Goal: Transaction & Acquisition: Purchase product/service

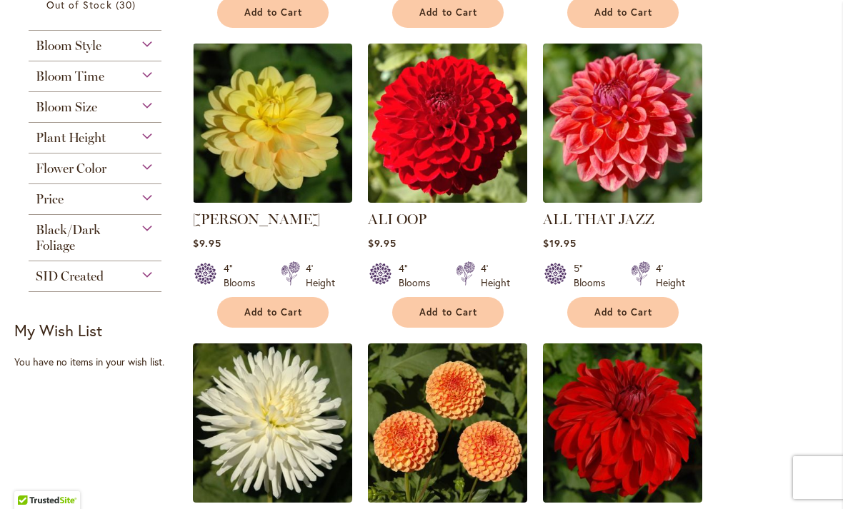
scroll to position [583, 0]
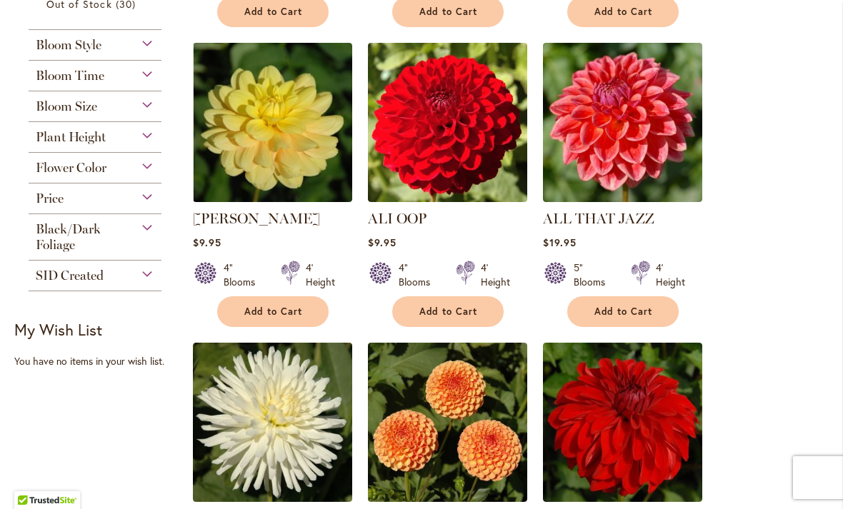
click at [41, 176] on span "Flower Color" at bounding box center [71, 168] width 71 height 16
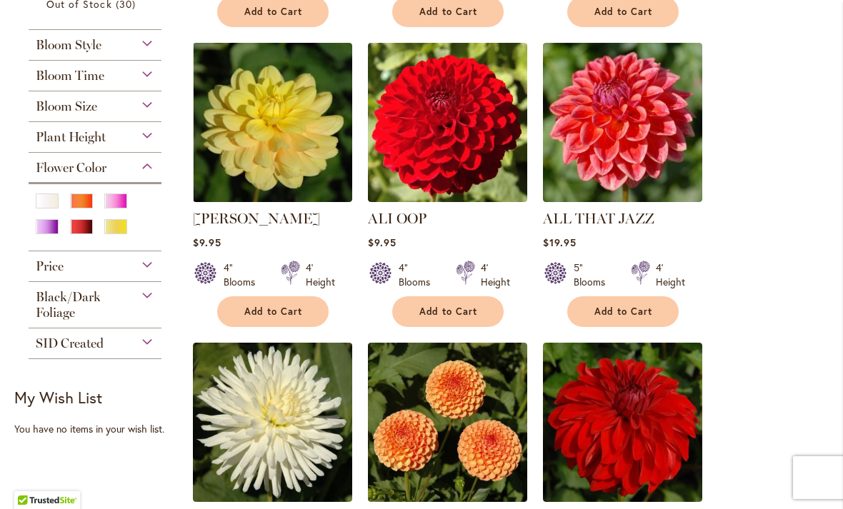
click at [84, 234] on div "Red" at bounding box center [81, 226] width 23 height 15
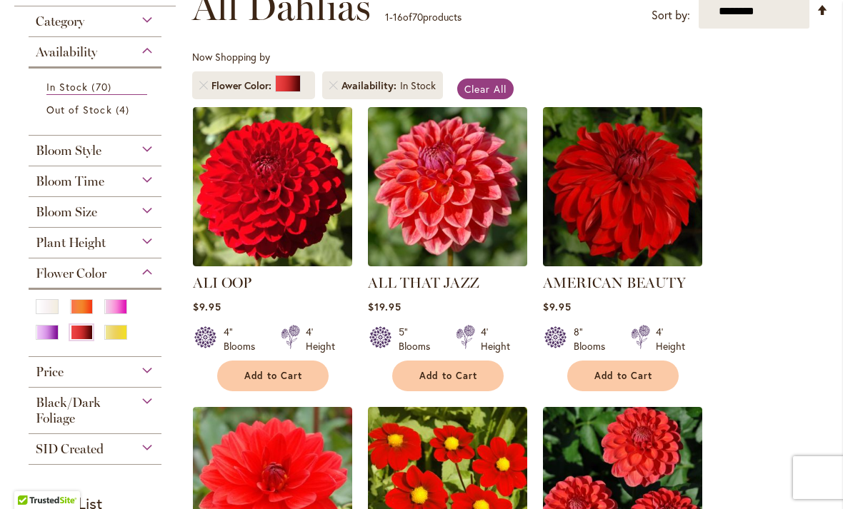
scroll to position [228, 0]
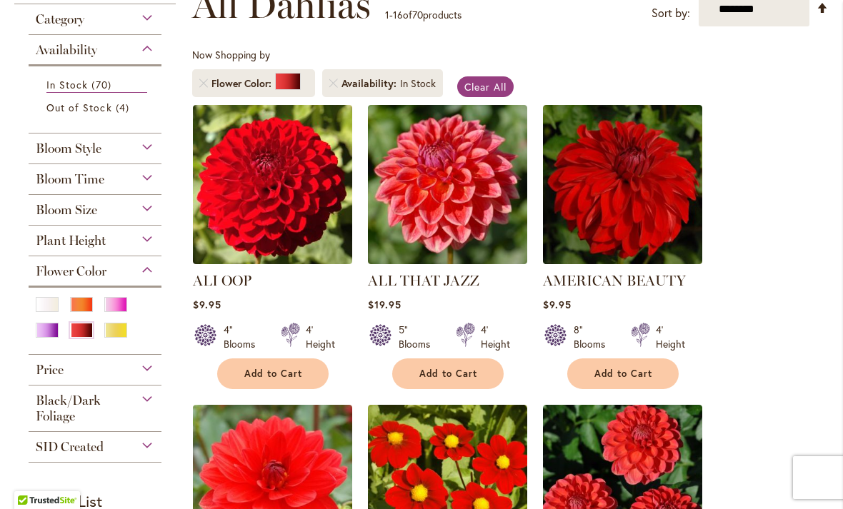
click at [76, 333] on div "Red" at bounding box center [81, 330] width 23 height 15
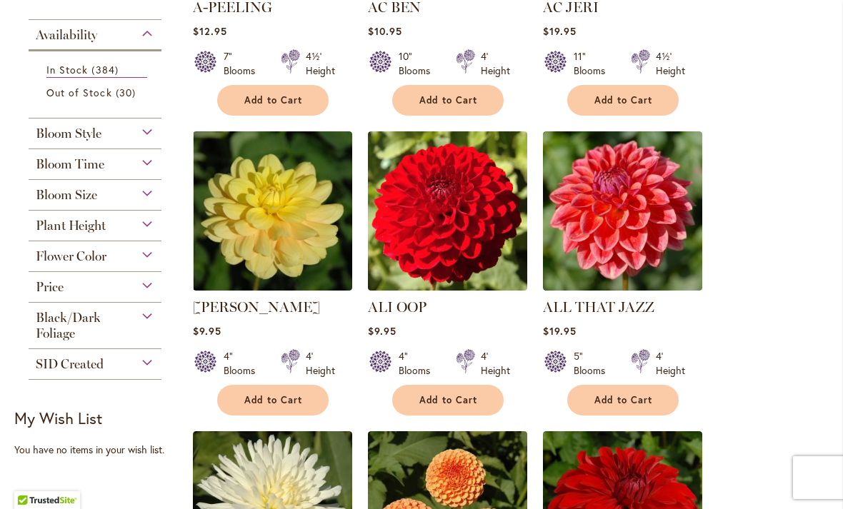
scroll to position [496, 0]
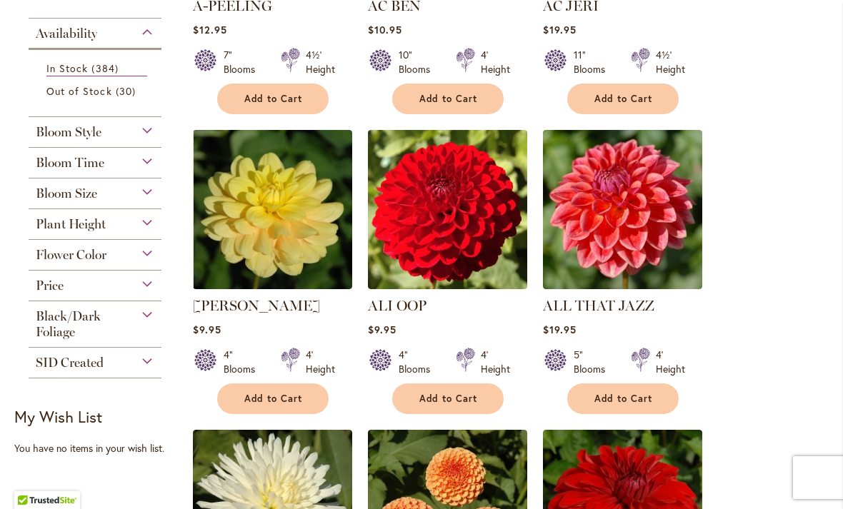
click at [61, 291] on span "Price" at bounding box center [50, 286] width 28 height 16
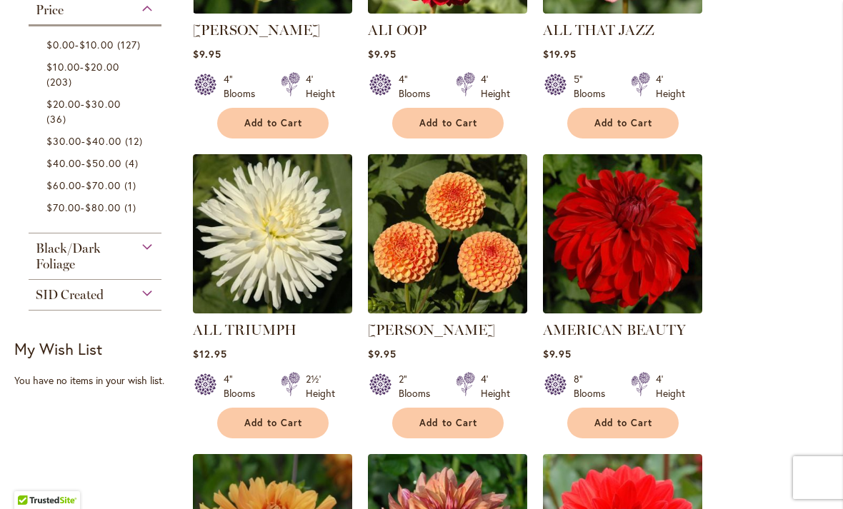
click at [74, 193] on link "$60.00 - $70.00 1 item" at bounding box center [96, 185] width 101 height 15
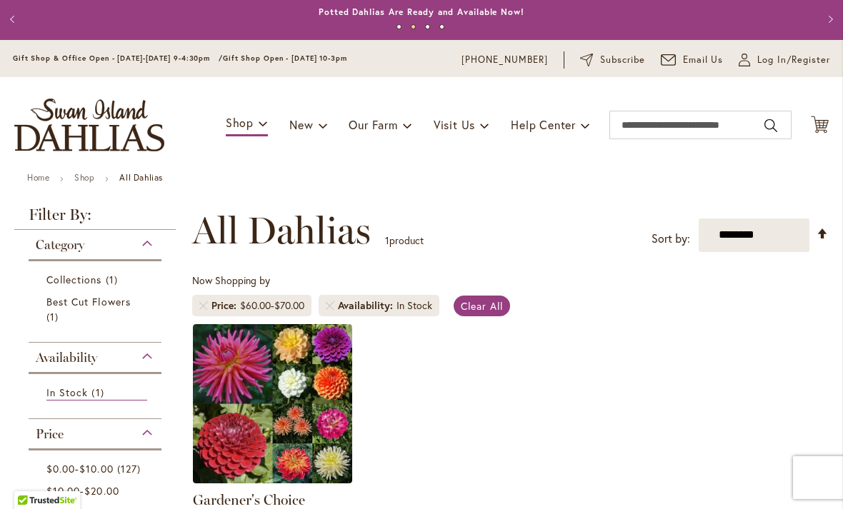
scroll to position [4, 0]
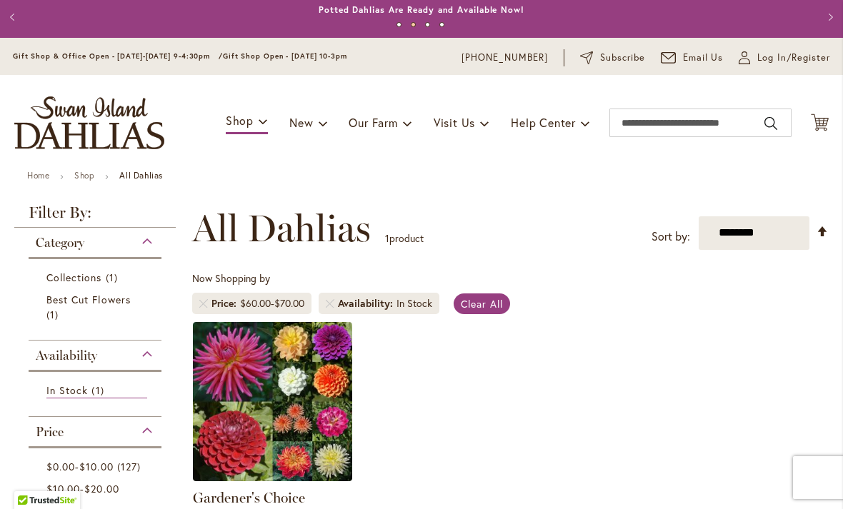
click at [250, 391] on img at bounding box center [272, 401] width 159 height 159
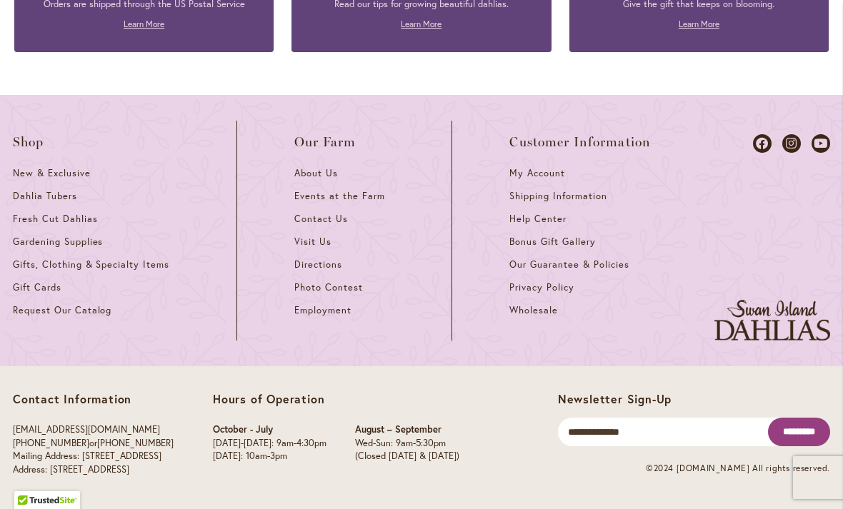
scroll to position [2516, 0]
